Goal: Transaction & Acquisition: Book appointment/travel/reservation

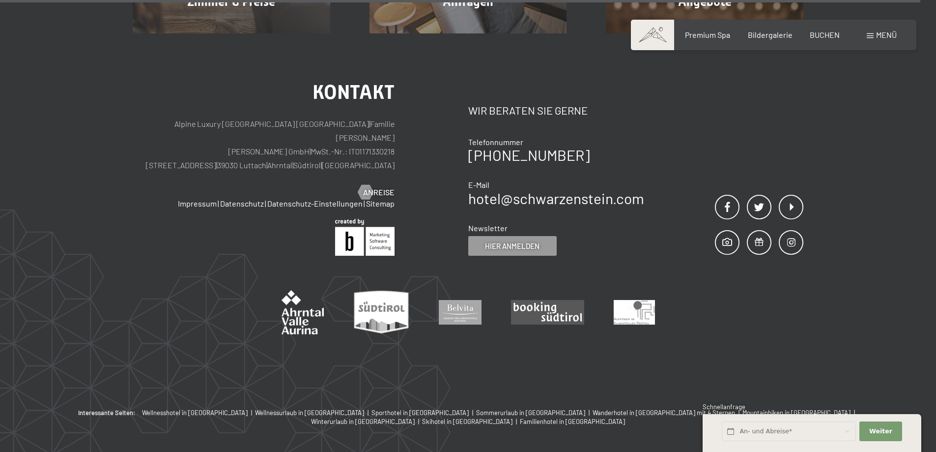
scroll to position [4398, 0]
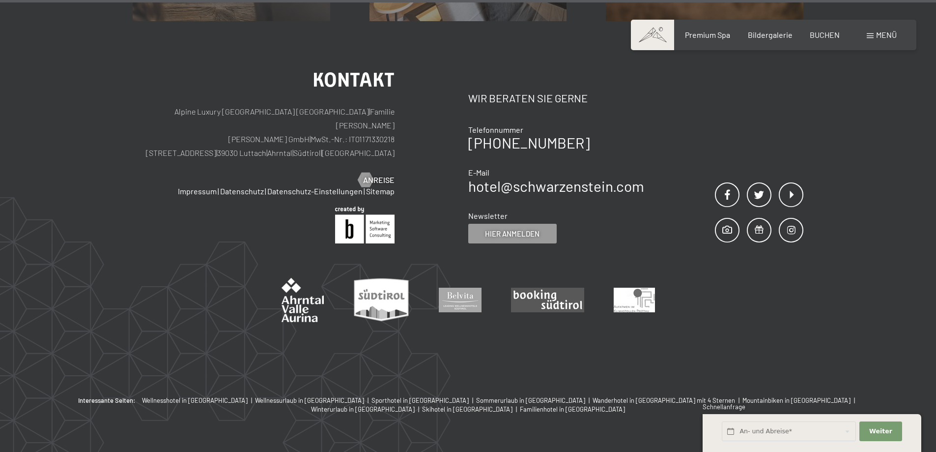
click at [874, 36] on div "Menü" at bounding box center [882, 34] width 30 height 11
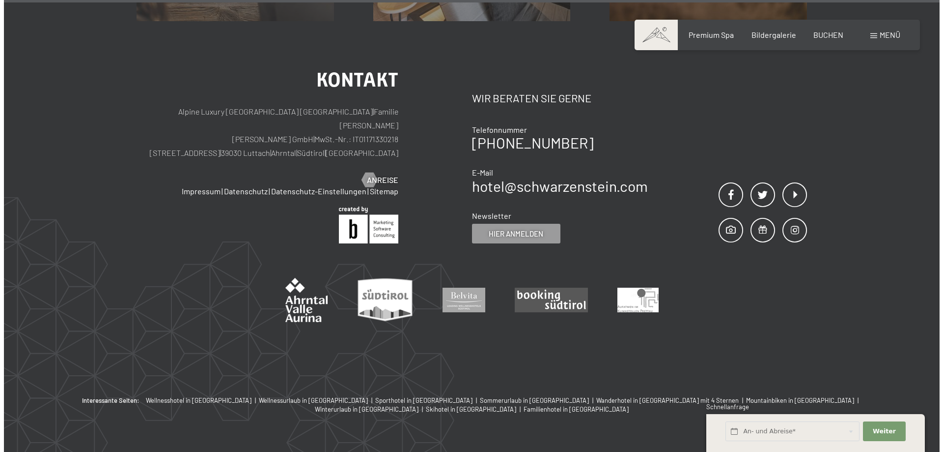
scroll to position [4418, 0]
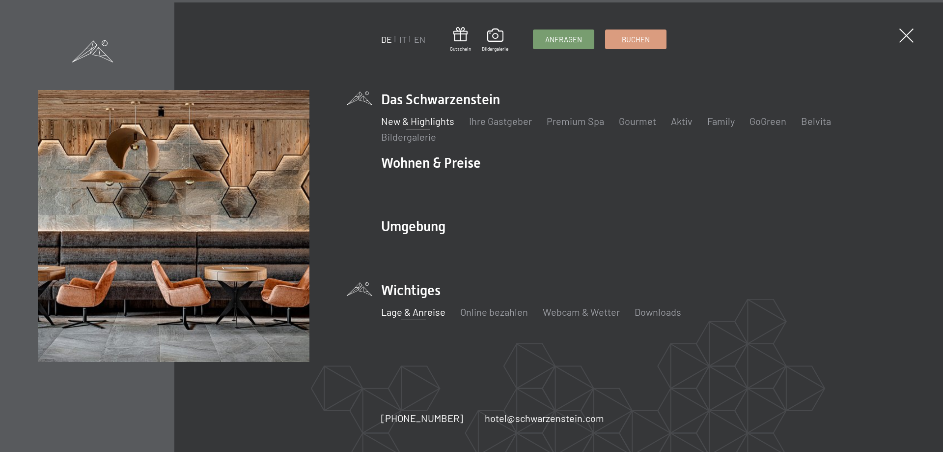
click at [405, 315] on link "Lage & Anreise" at bounding box center [413, 312] width 64 height 12
click at [486, 311] on link "Online bezahlen" at bounding box center [494, 312] width 68 height 12
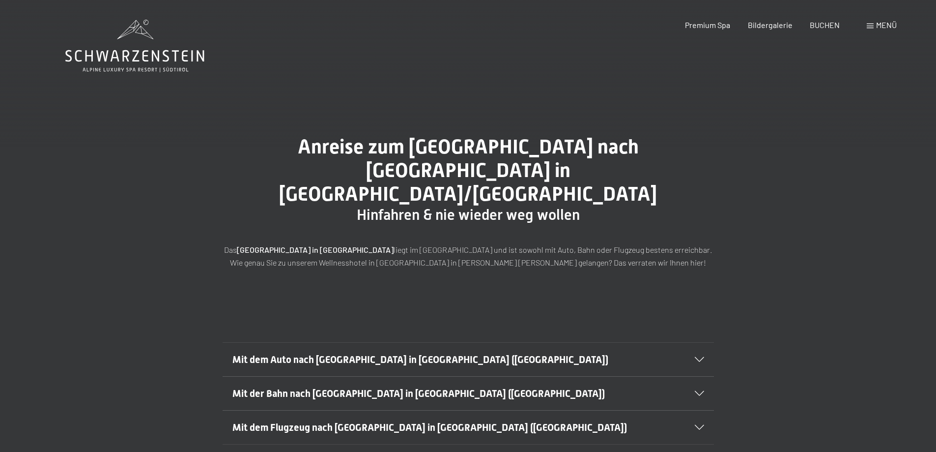
click at [698, 357] on icon at bounding box center [699, 359] width 9 height 5
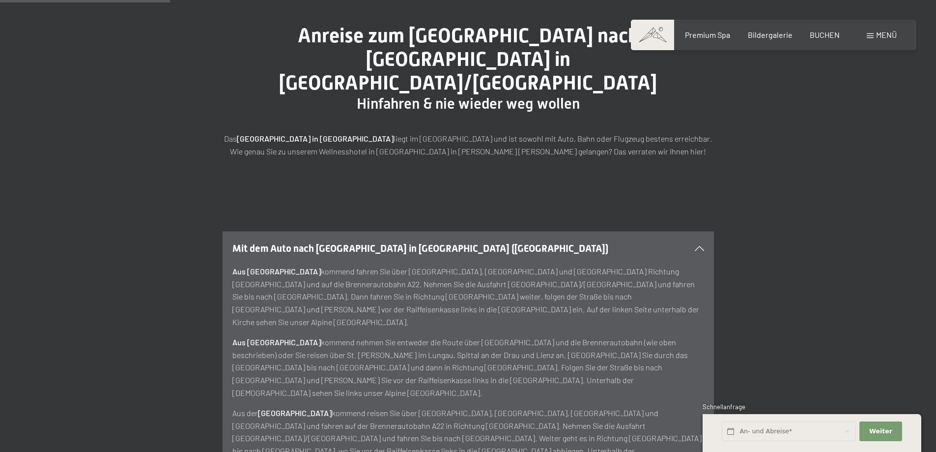
scroll to position [246, 0]
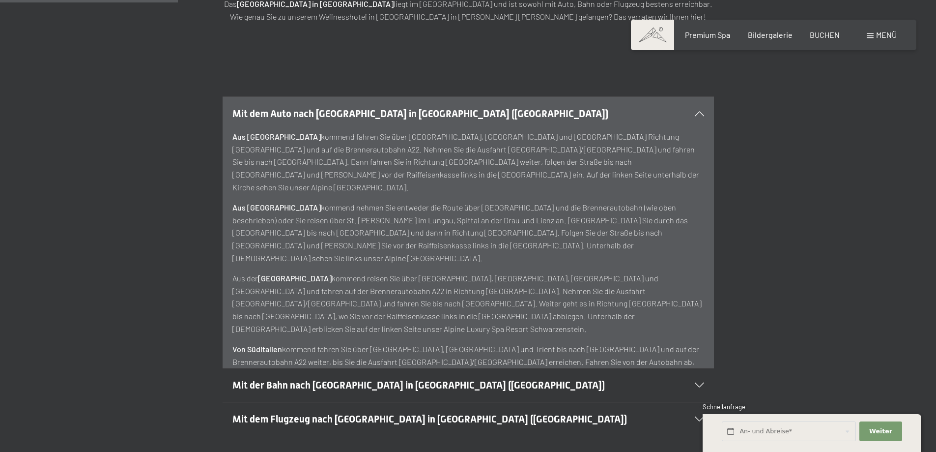
click at [695, 111] on icon at bounding box center [699, 113] width 9 height 5
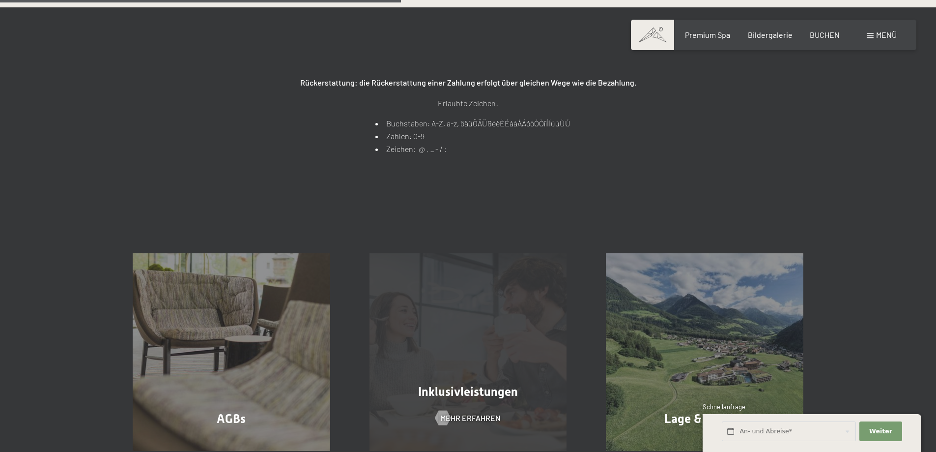
scroll to position [540, 0]
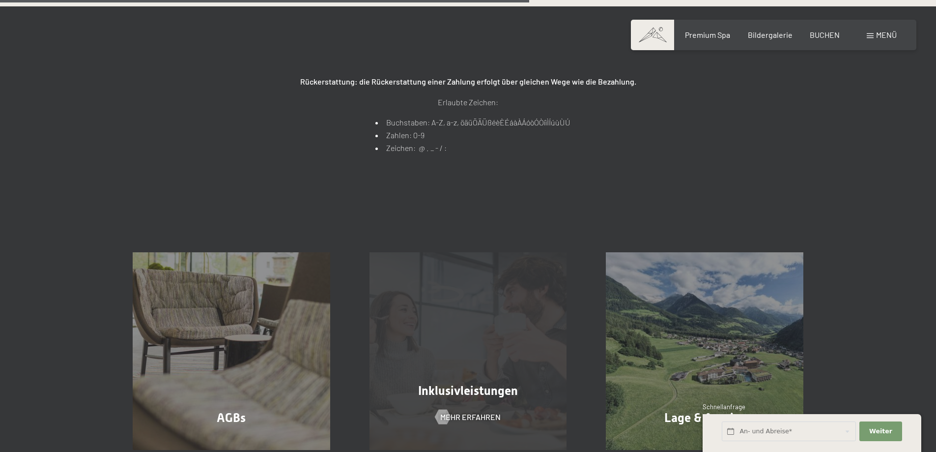
click at [457, 396] on span "Inklusivleistungen" at bounding box center [468, 390] width 100 height 14
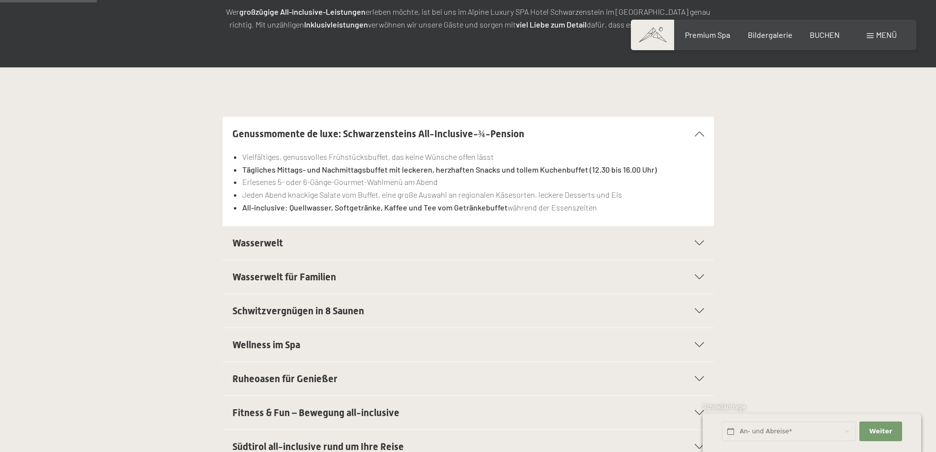
scroll to position [197, 0]
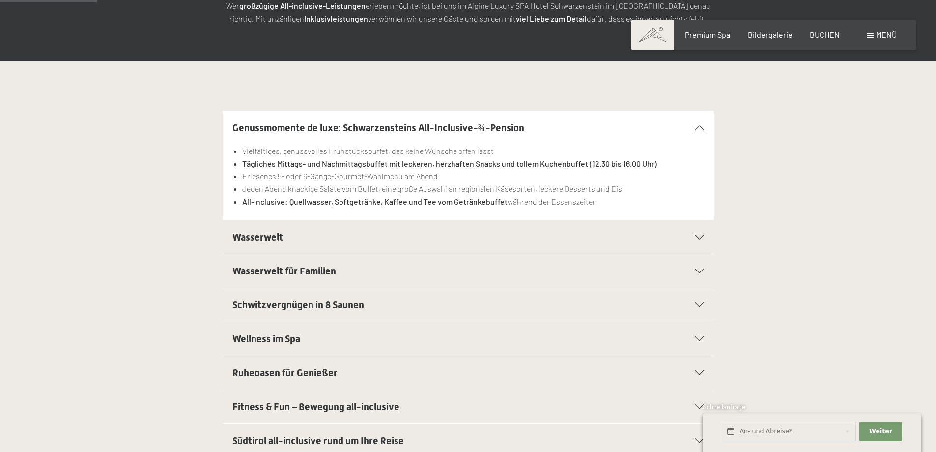
click at [700, 235] on icon at bounding box center [699, 236] width 9 height 5
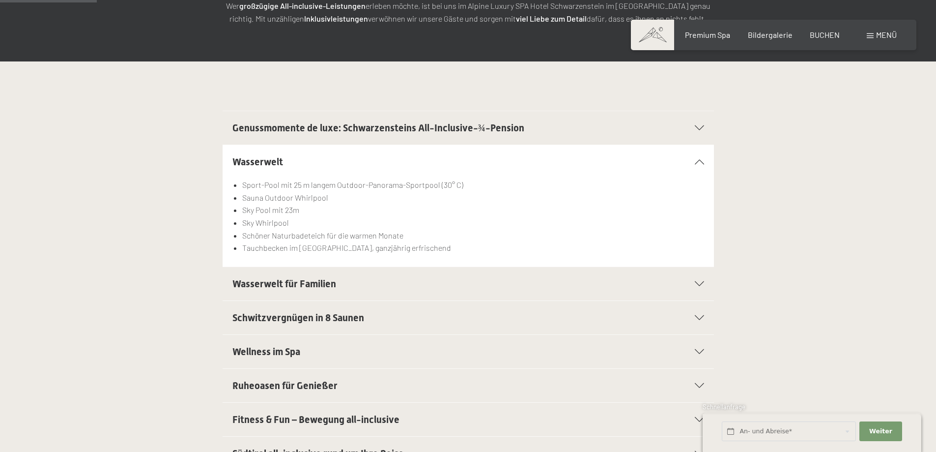
drag, startPoint x: 698, startPoint y: 162, endPoint x: 681, endPoint y: 167, distance: 16.9
click at [698, 163] on icon at bounding box center [699, 161] width 9 height 5
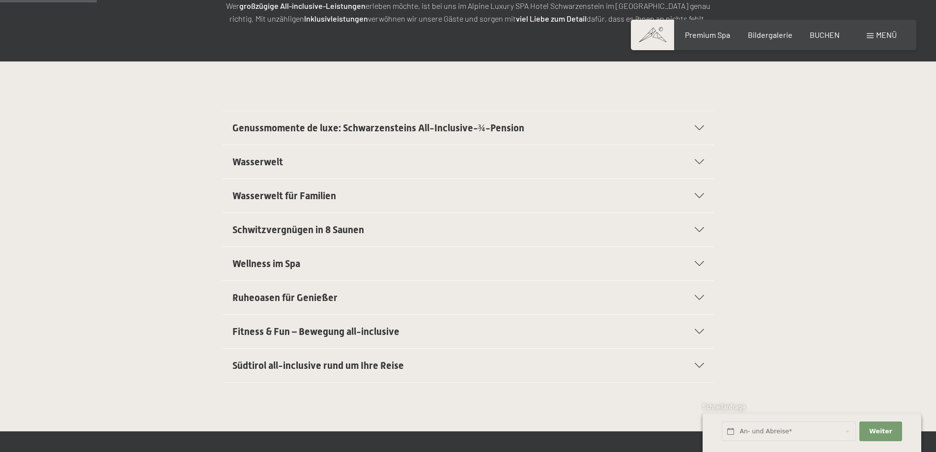
click at [696, 262] on icon at bounding box center [699, 263] width 9 height 5
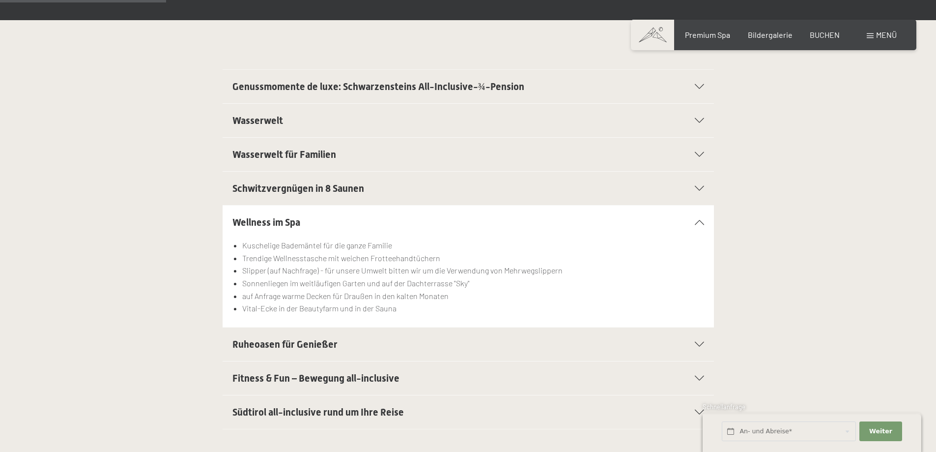
scroll to position [344, 0]
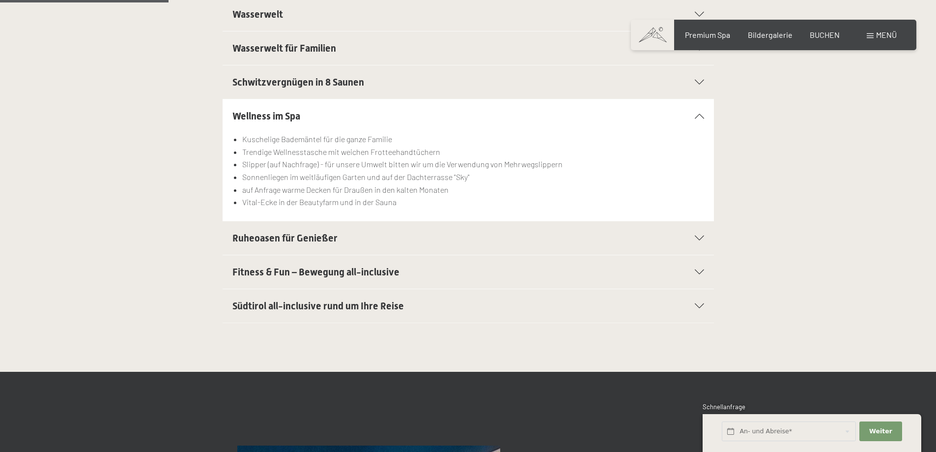
click at [695, 304] on icon at bounding box center [699, 305] width 9 height 5
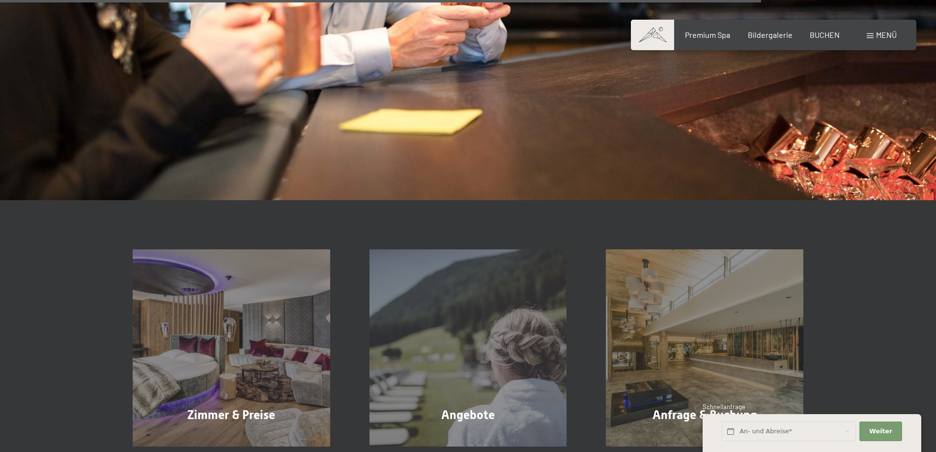
scroll to position [1621, 0]
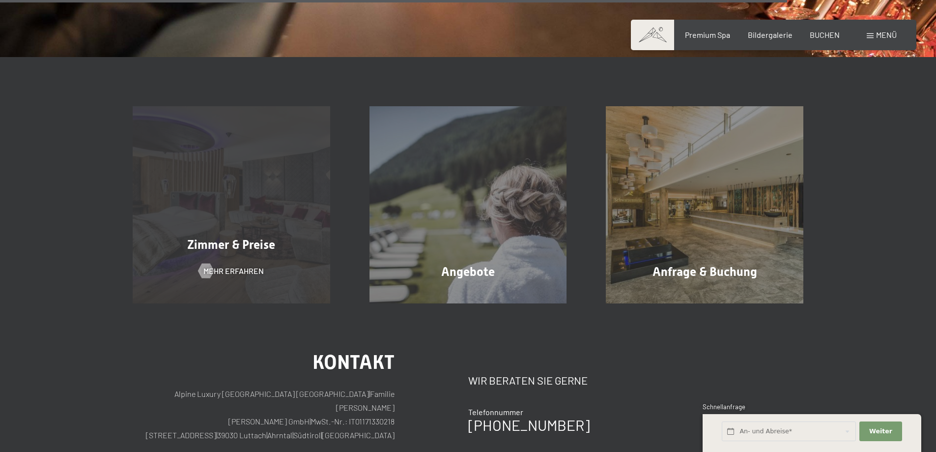
click at [236, 247] on span "Zimmer & Preise" at bounding box center [231, 244] width 88 height 14
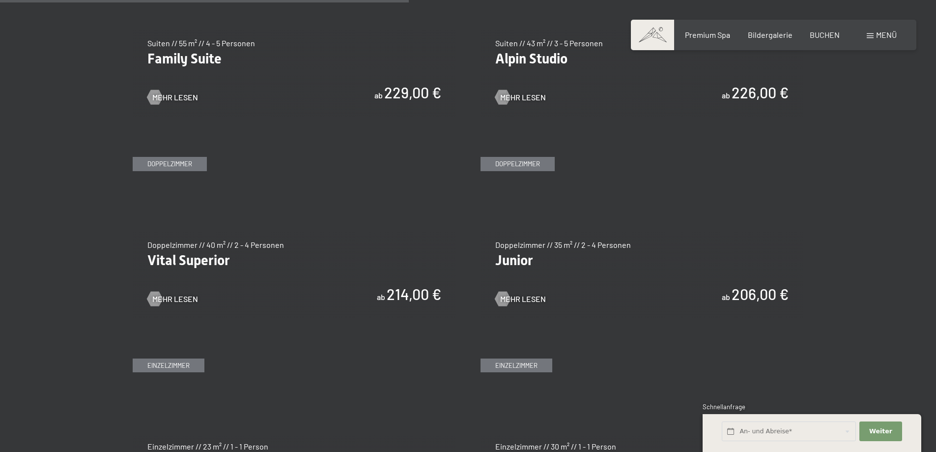
scroll to position [1277, 0]
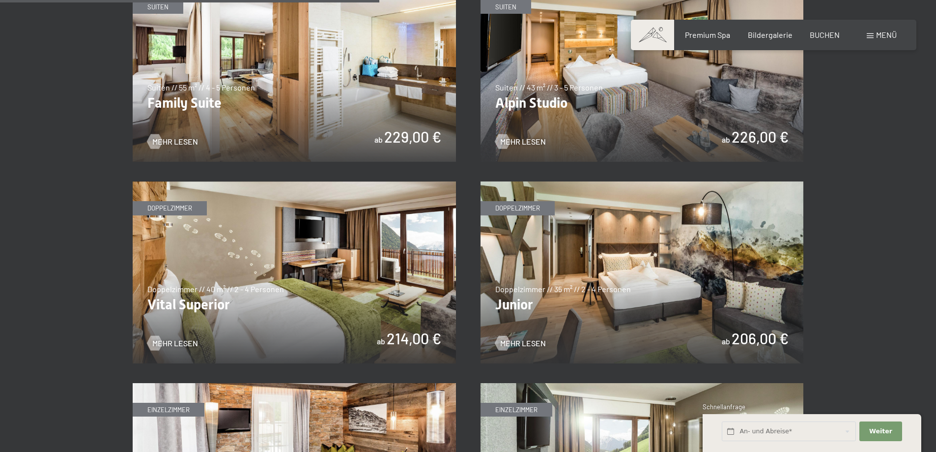
click at [601, 90] on img at bounding box center [642, 71] width 323 height 182
click at [278, 279] on img at bounding box center [294, 272] width 323 height 182
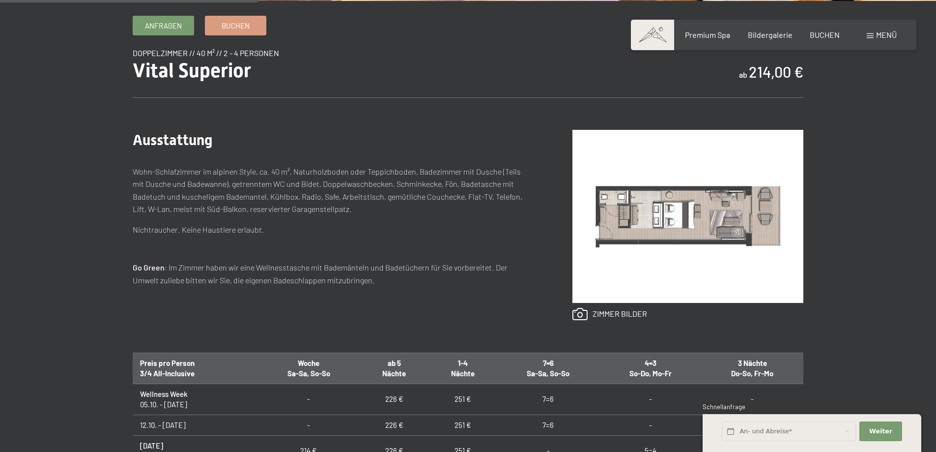
scroll to position [344, 0]
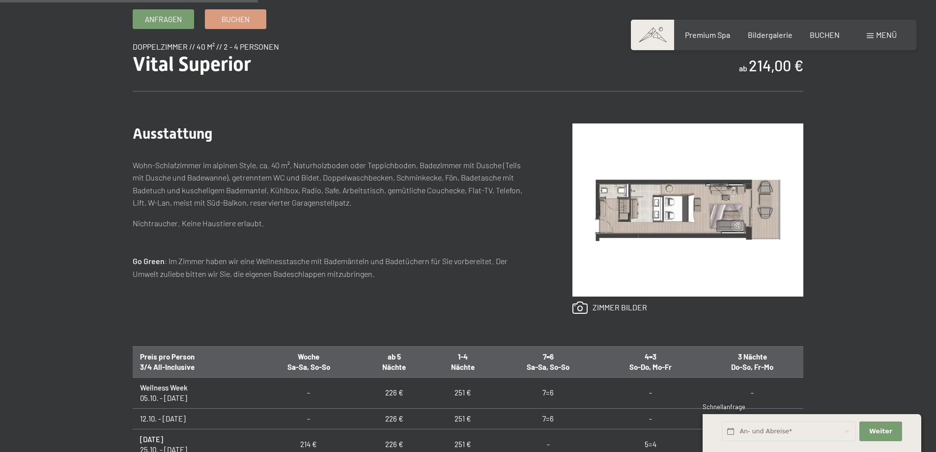
click at [690, 208] on img at bounding box center [687, 209] width 231 height 173
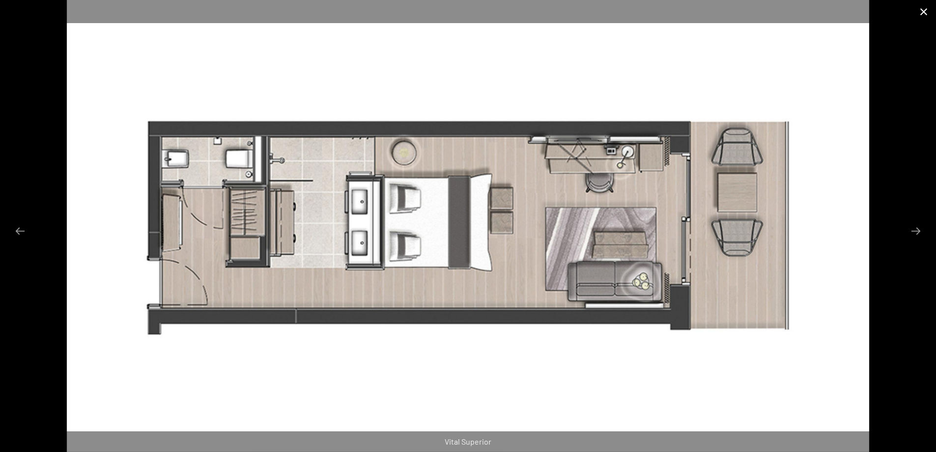
click at [922, 13] on button "Close gallery" at bounding box center [923, 11] width 25 height 23
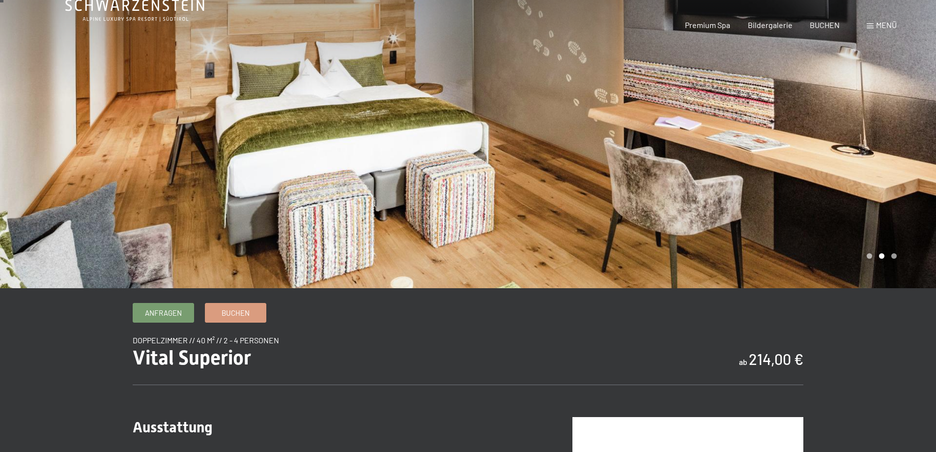
scroll to position [0, 0]
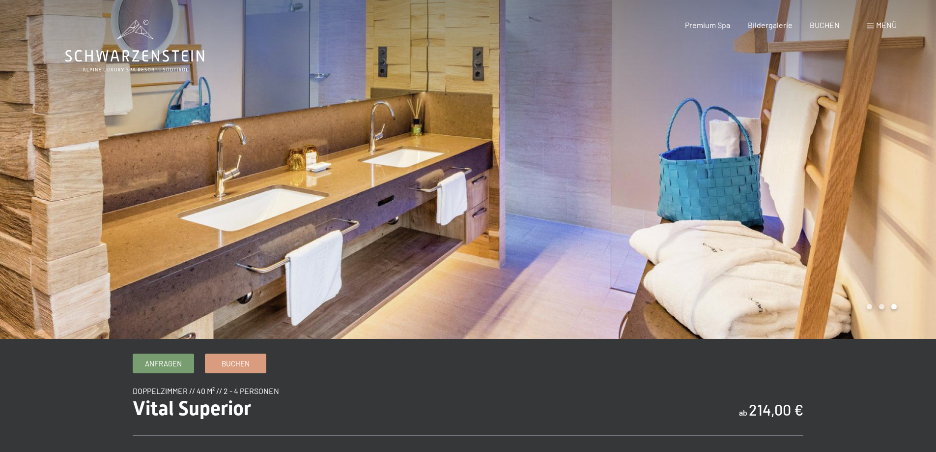
click at [886, 306] on div at bounding box center [702, 169] width 468 height 339
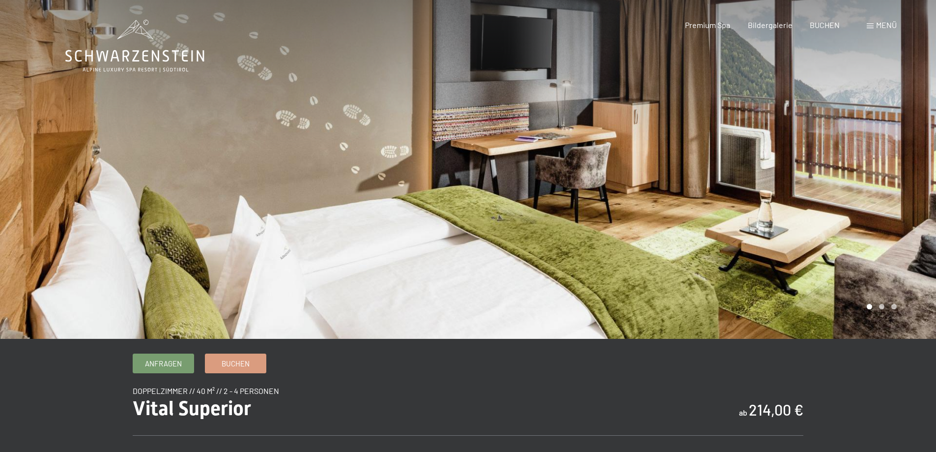
click at [877, 291] on div at bounding box center [702, 169] width 468 height 339
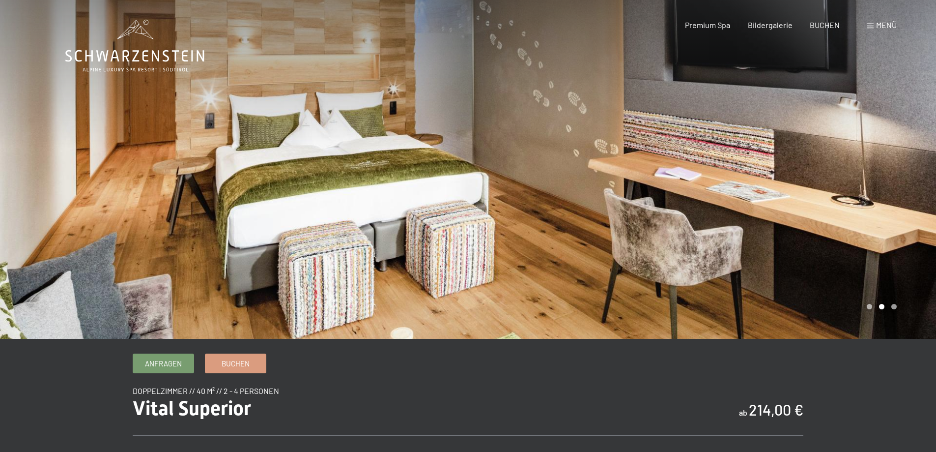
click at [877, 290] on div at bounding box center [702, 169] width 468 height 339
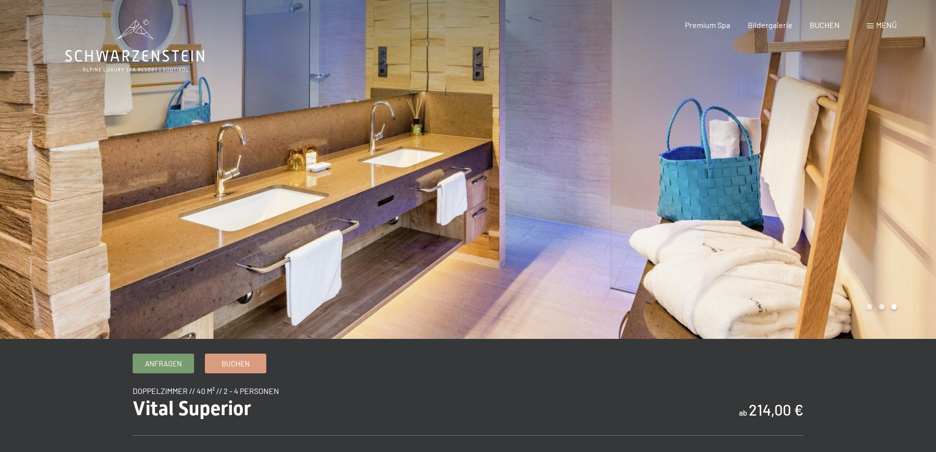
click at [876, 290] on div at bounding box center [702, 169] width 468 height 339
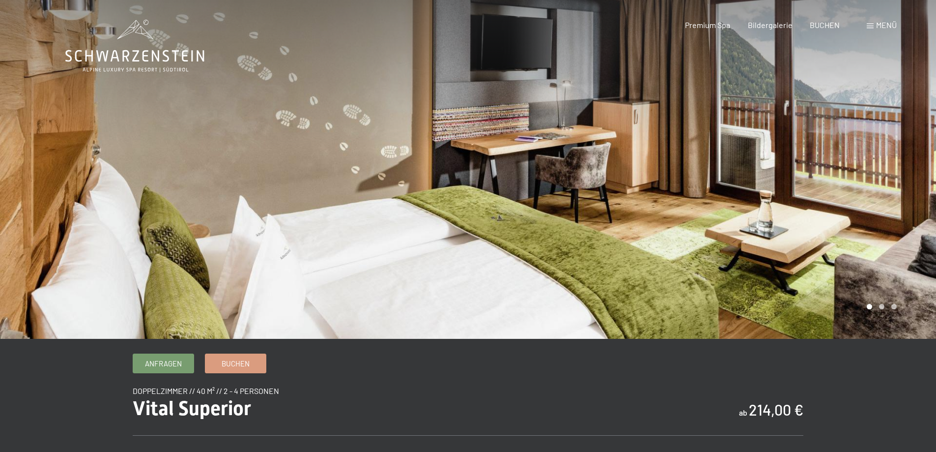
click at [876, 290] on div at bounding box center [702, 169] width 468 height 339
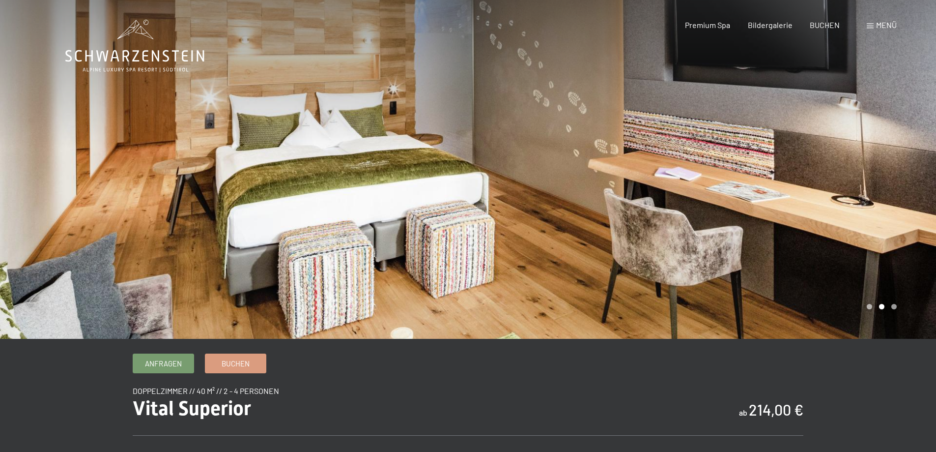
click at [876, 290] on div at bounding box center [702, 169] width 468 height 339
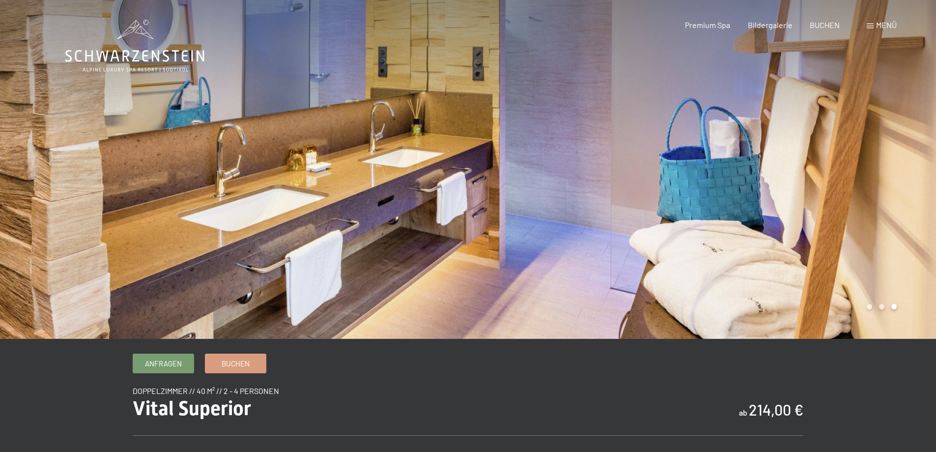
click at [876, 290] on div at bounding box center [702, 169] width 468 height 339
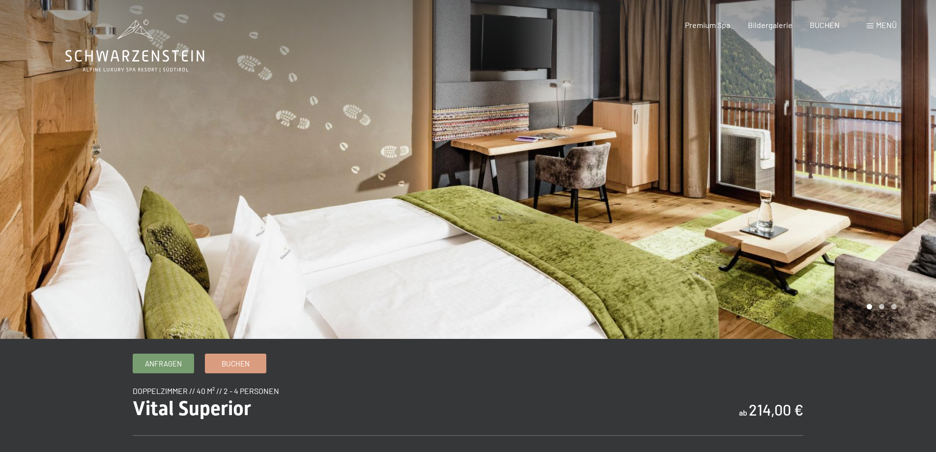
click at [875, 290] on div at bounding box center [702, 169] width 468 height 339
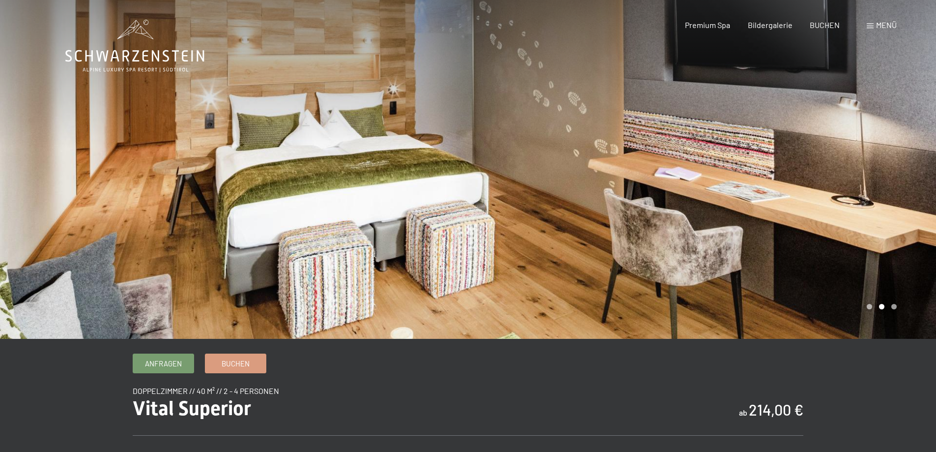
click at [875, 290] on div at bounding box center [702, 169] width 468 height 339
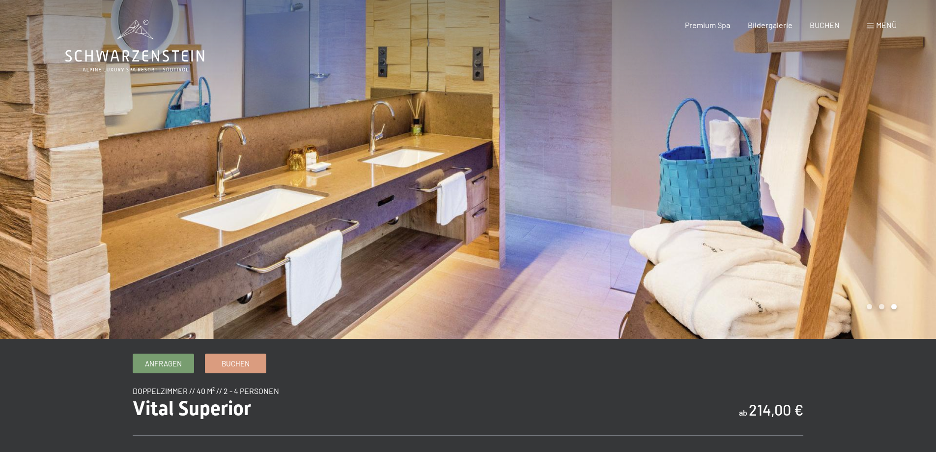
click at [872, 289] on div at bounding box center [702, 169] width 468 height 339
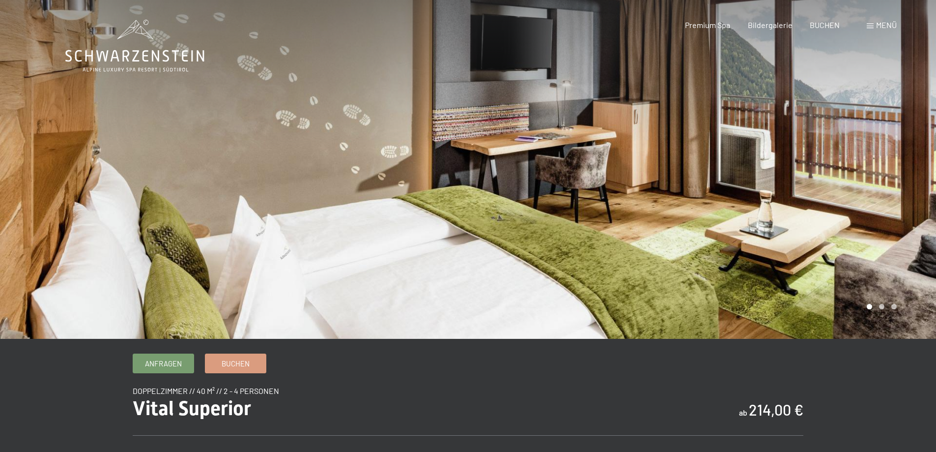
click at [872, 289] on div at bounding box center [702, 169] width 468 height 339
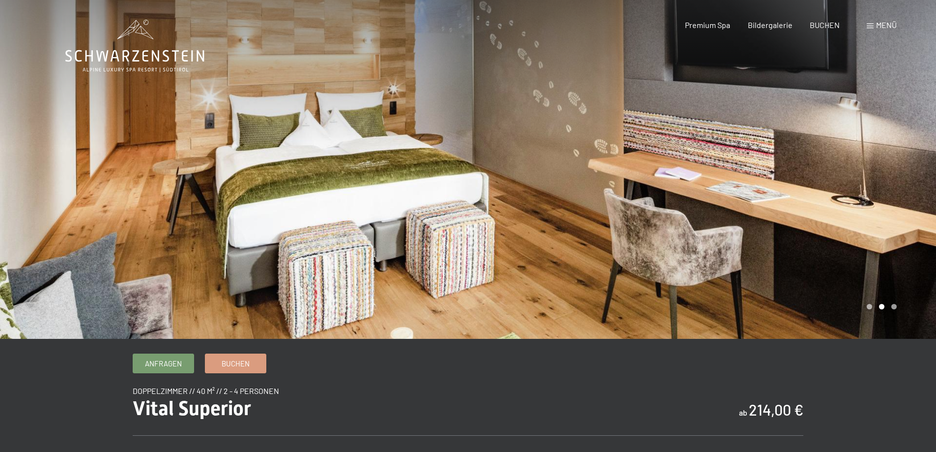
click at [871, 289] on div at bounding box center [702, 169] width 468 height 339
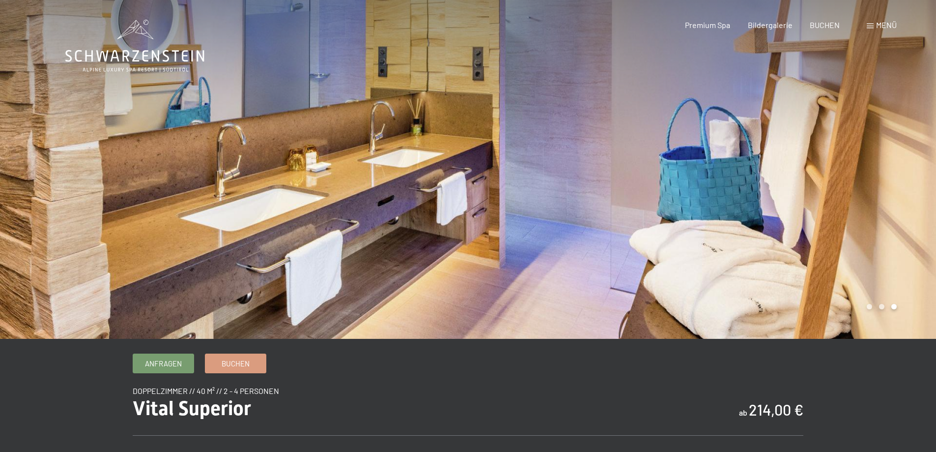
click at [870, 289] on div at bounding box center [702, 169] width 468 height 339
